Goal: Contribute content: Add original content to the website for others to see

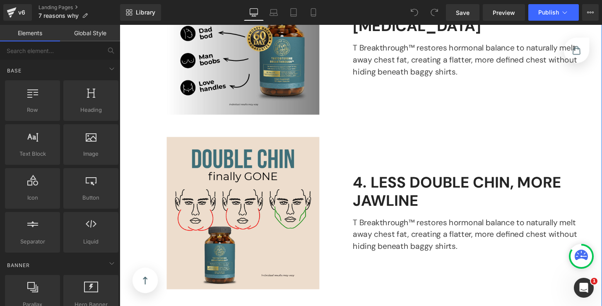
scroll to position [834, 0]
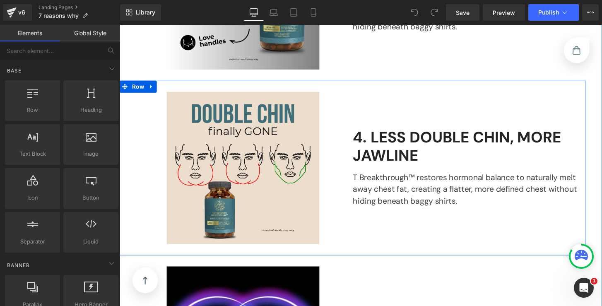
click at [414, 189] on p "T Breakthrough™ restores hormonal balance to naturally melt away chest fat, cre…" at bounding box center [483, 195] width 242 height 37
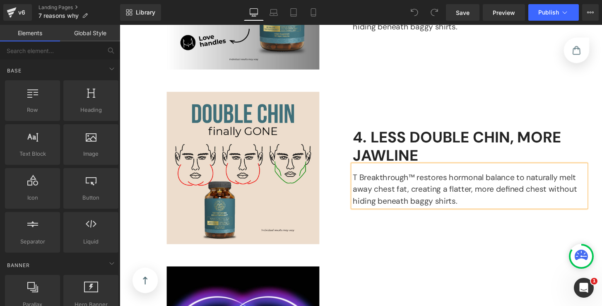
click at [414, 189] on p "T Breakthrough™ restores hormonal balance to naturally melt away chest fat, cre…" at bounding box center [483, 195] width 242 height 37
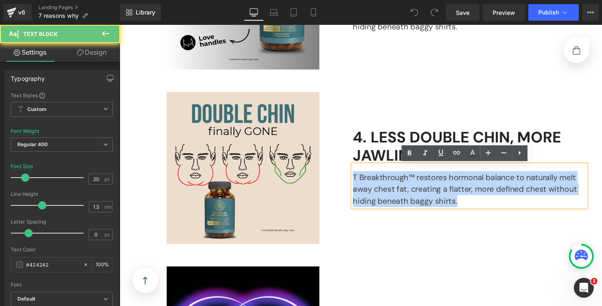
click at [414, 189] on p "T Breakthrough™ restores hormonal balance to naturally melt away chest fat, cre…" at bounding box center [483, 195] width 242 height 37
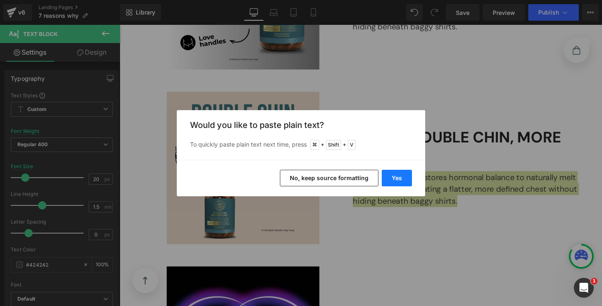
click at [399, 182] on button "Yes" at bounding box center [397, 178] width 30 height 17
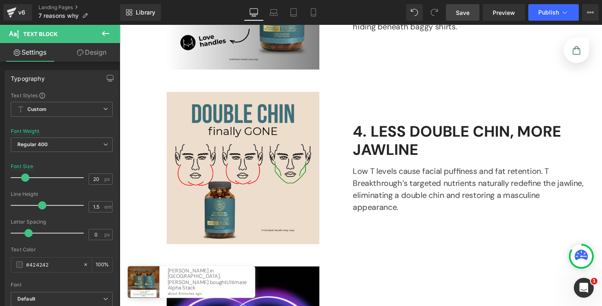
click at [471, 13] on link "Save" at bounding box center [463, 12] width 34 height 17
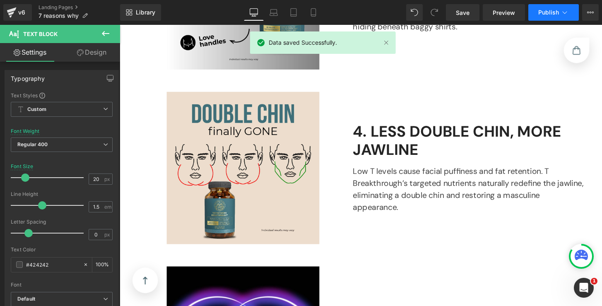
click at [540, 11] on span "Publish" at bounding box center [548, 12] width 21 height 7
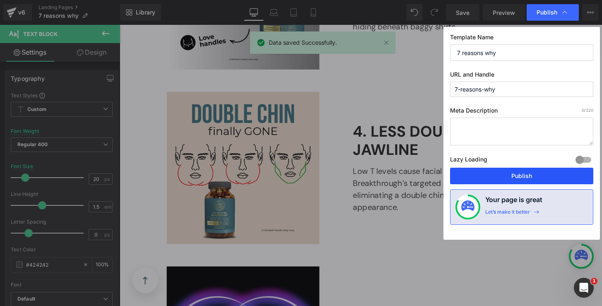
click at [516, 173] on button "Publish" at bounding box center [521, 176] width 143 height 17
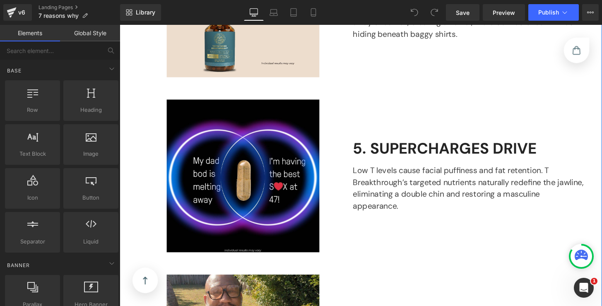
scroll to position [1031, 0]
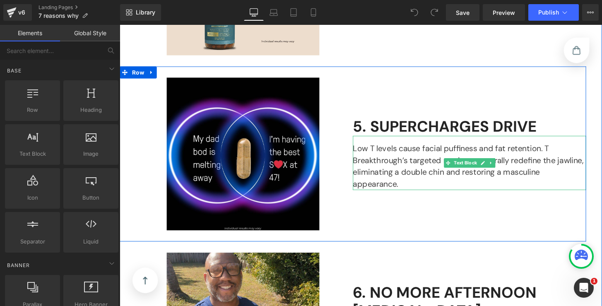
click at [387, 171] on p "Low T levels cause facial puffiness and fat retention. T Breakthrough’s targete…" at bounding box center [483, 172] width 242 height 50
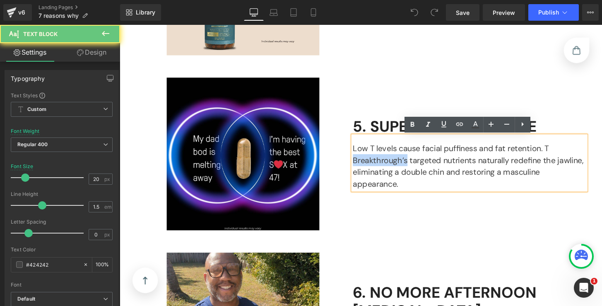
click at [387, 171] on p "Low T levels cause facial puffiness and fat retention. T Breakthrough’s targete…" at bounding box center [483, 172] width 242 height 50
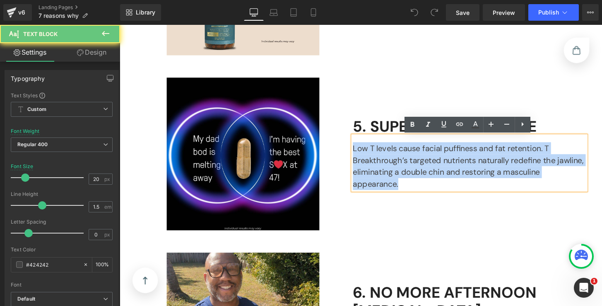
click at [387, 171] on p "Low T levels cause facial puffiness and fat retention. T Breakthrough’s targete…" at bounding box center [483, 172] width 242 height 50
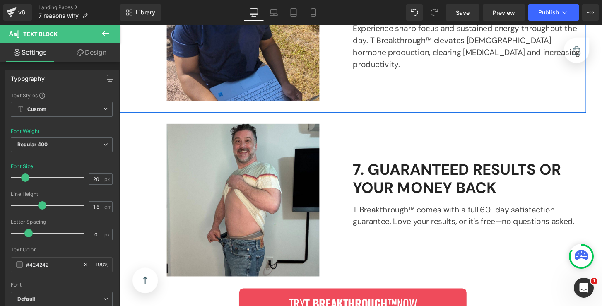
scroll to position [1350, 0]
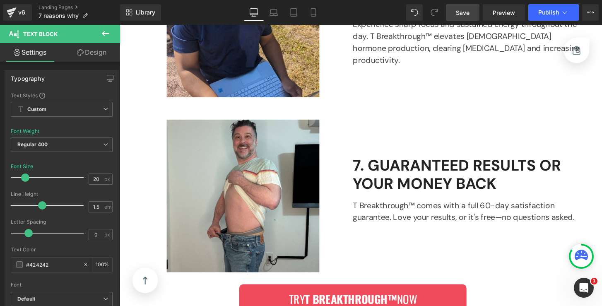
click at [472, 13] on link "Save" at bounding box center [463, 12] width 34 height 17
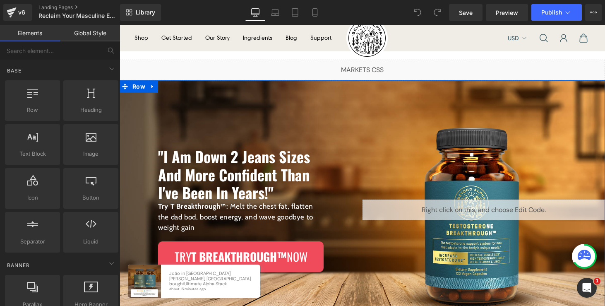
scroll to position [58, 0]
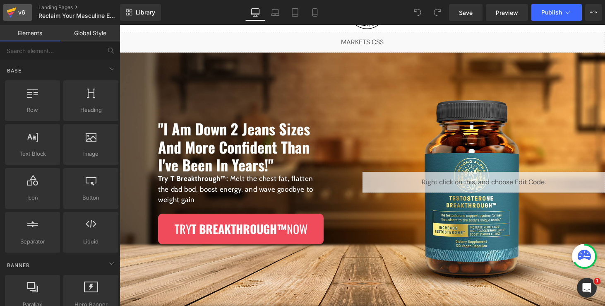
click at [22, 12] on div "v6" at bounding box center [22, 12] width 10 height 11
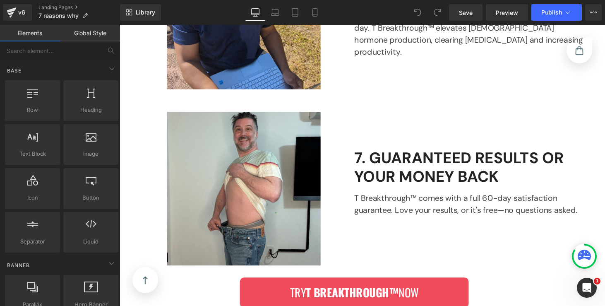
scroll to position [1068, 0]
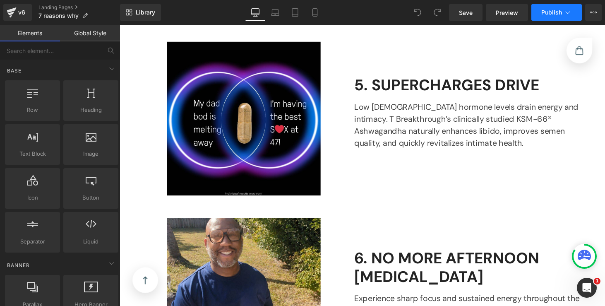
click at [541, 15] on button "Publish" at bounding box center [556, 12] width 50 height 17
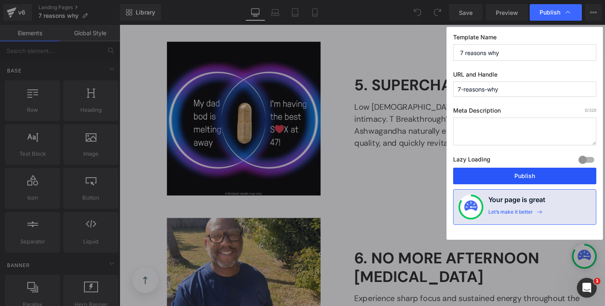
click at [523, 179] on button "Publish" at bounding box center [524, 176] width 143 height 17
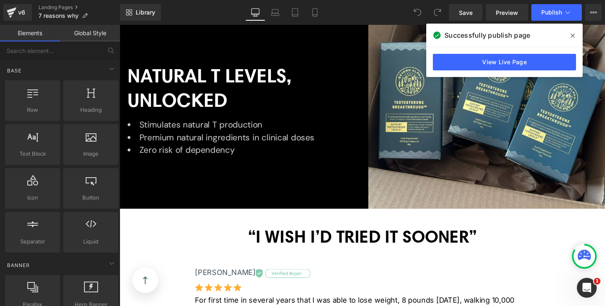
scroll to position [1759, 0]
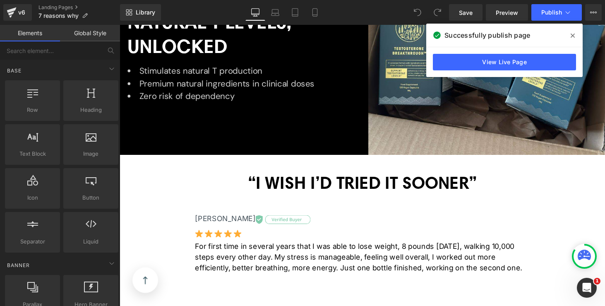
click at [361, 98] on div "Stimulates natural T production Premium natural ingredients in clinical doses Z…" at bounding box center [246, 83] width 236 height 46
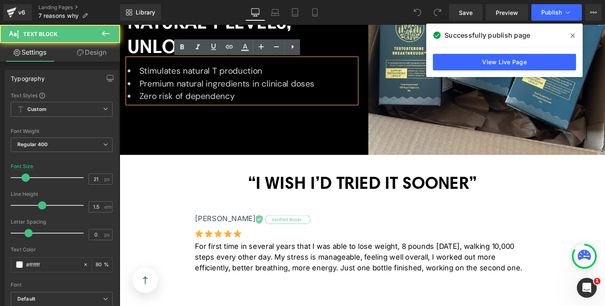
click at [343, 148] on div "NATURAL T LEVELS, UNLOCKED Heading Stimulates natural T production Premium natu…" at bounding box center [245, 56] width 250 height 205
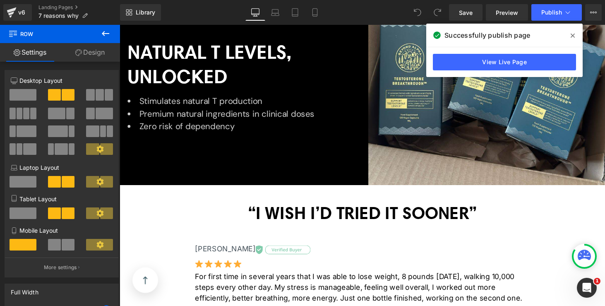
scroll to position [1603, 0]
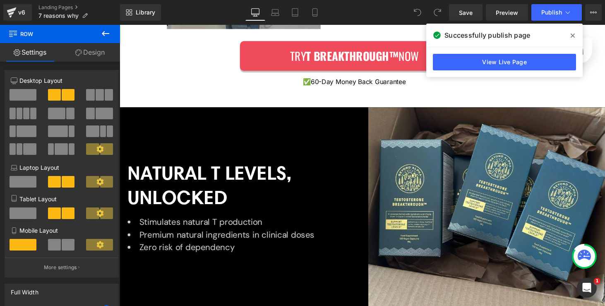
click at [378, 126] on img at bounding box center [498, 212] width 244 height 205
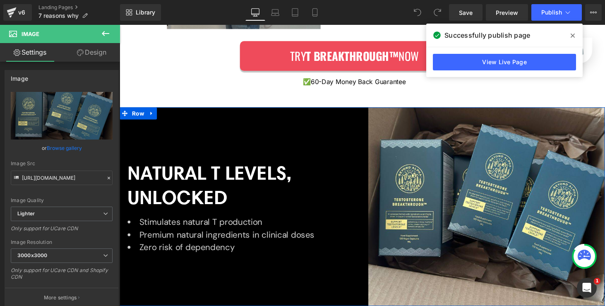
click at [311, 152] on div "NATURAL T LEVELS, UNLOCKED Heading Stimulates natural T production Premium natu…" at bounding box center [245, 212] width 250 height 205
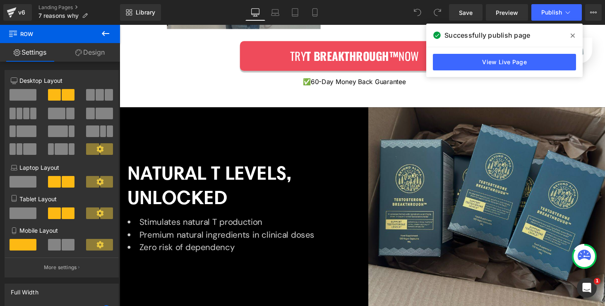
click at [435, 169] on img at bounding box center [498, 212] width 244 height 205
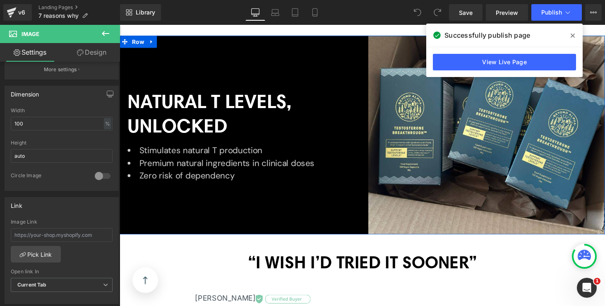
scroll to position [1745, 0]
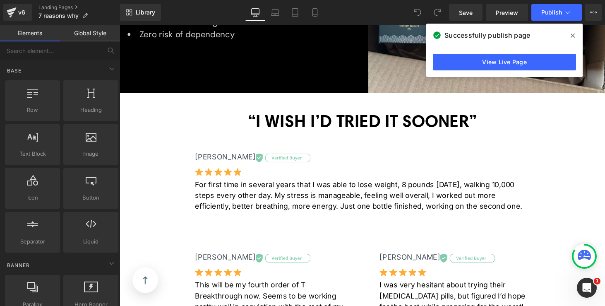
scroll to position [1911, 0]
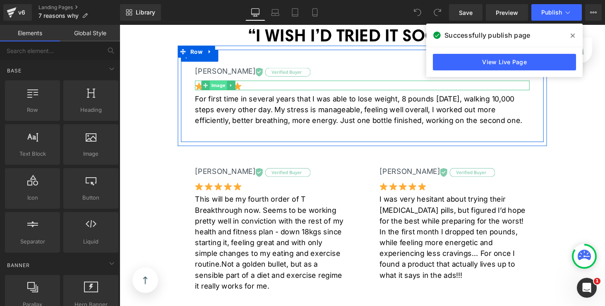
click at [213, 91] on div "Image" at bounding box center [369, 87] width 345 height 10
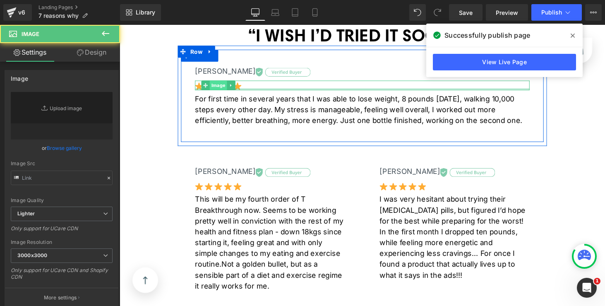
type input "https://ucarecdn.com/1eabff8d-2d2f-4144-81c1-b24eae98498a/star.svg"
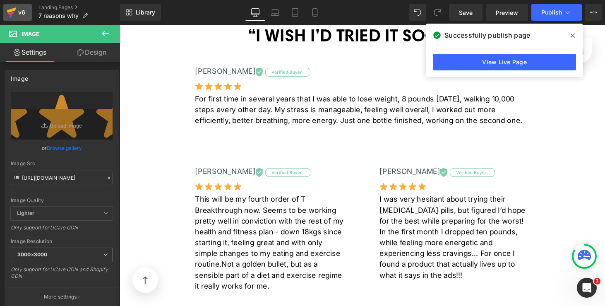
click at [12, 7] on icon at bounding box center [12, 12] width 10 height 21
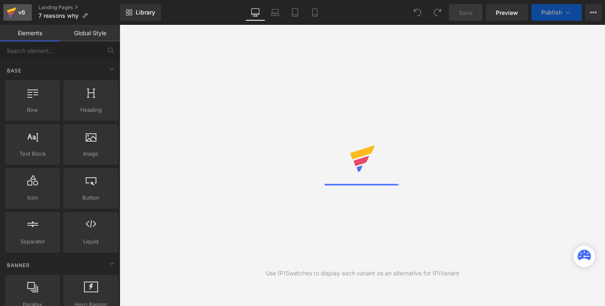
click at [12, 7] on icon at bounding box center [12, 12] width 10 height 21
